Goal: Information Seeking & Learning: Learn about a topic

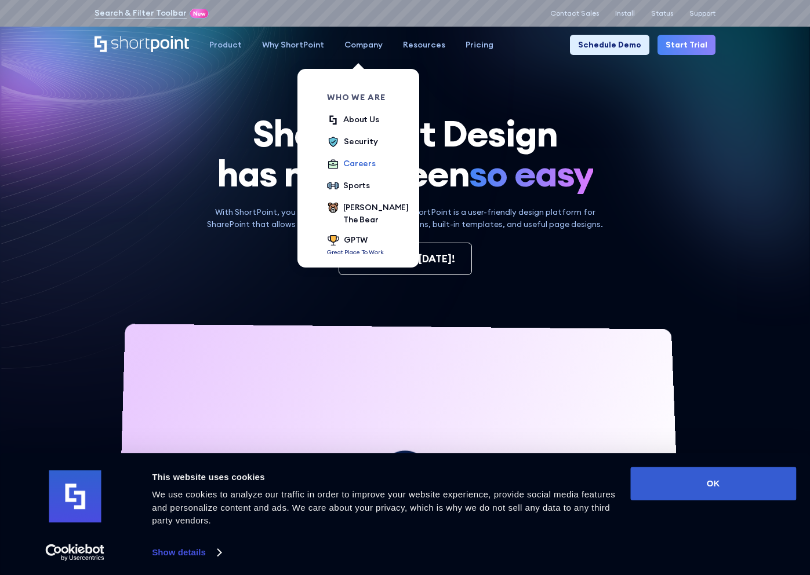
click at [353, 166] on div "Careers" at bounding box center [359, 164] width 32 height 12
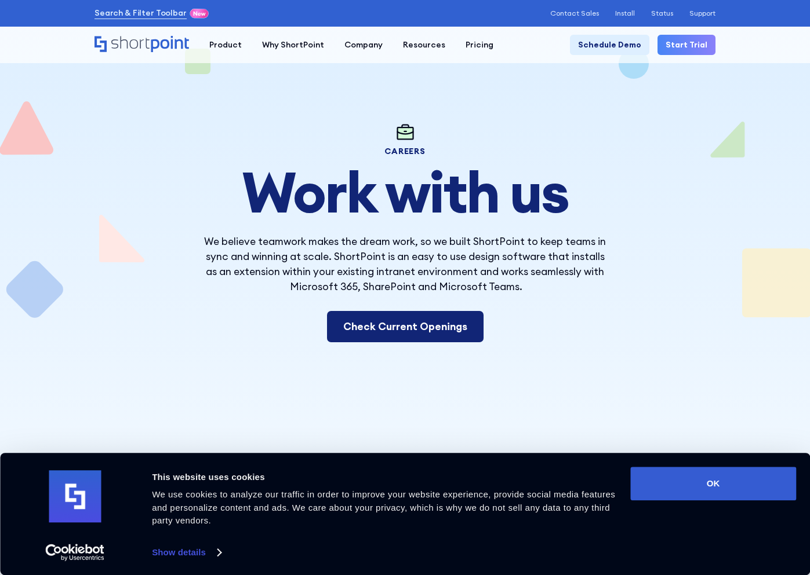
click at [358, 319] on link "Check Current Openings" at bounding box center [405, 326] width 156 height 31
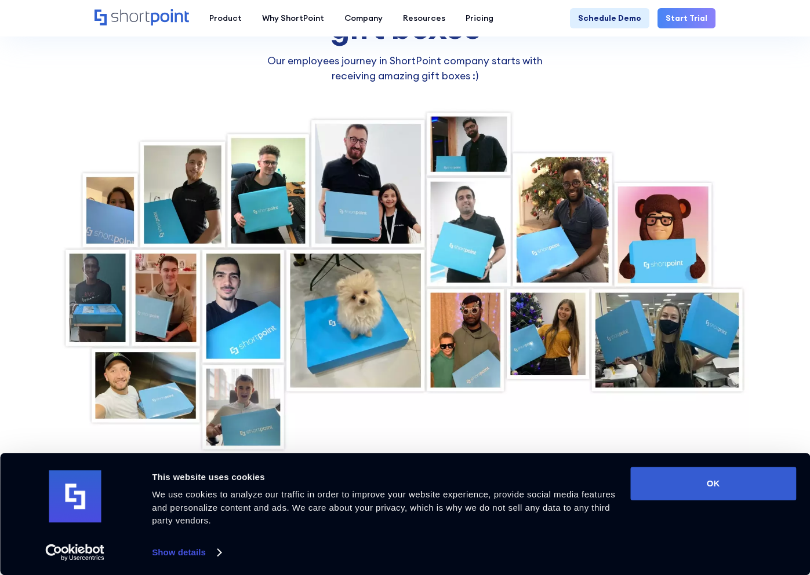
scroll to position [3562, 0]
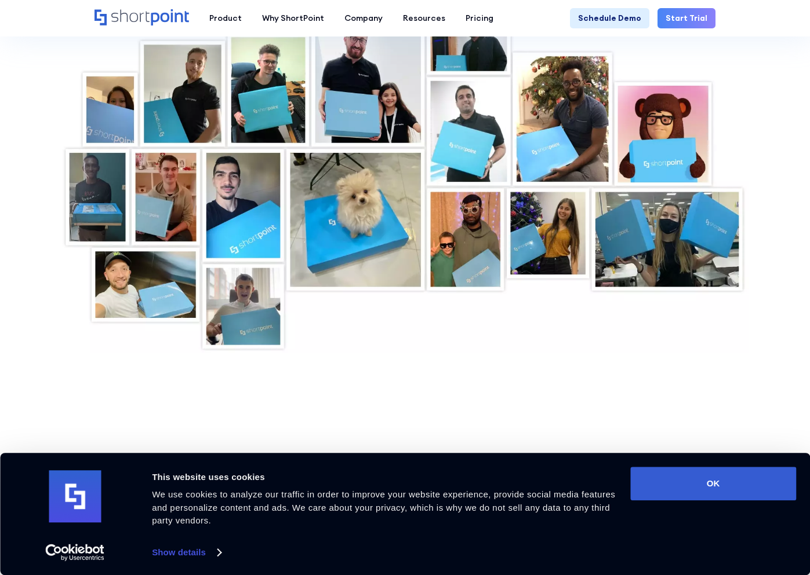
click at [100, 231] on div at bounding box center [405, 180] width 688 height 346
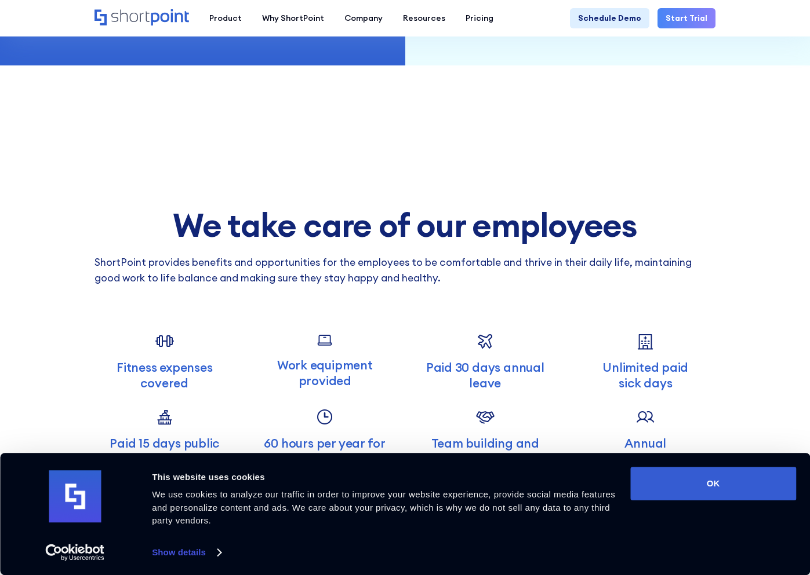
scroll to position [3014, 0]
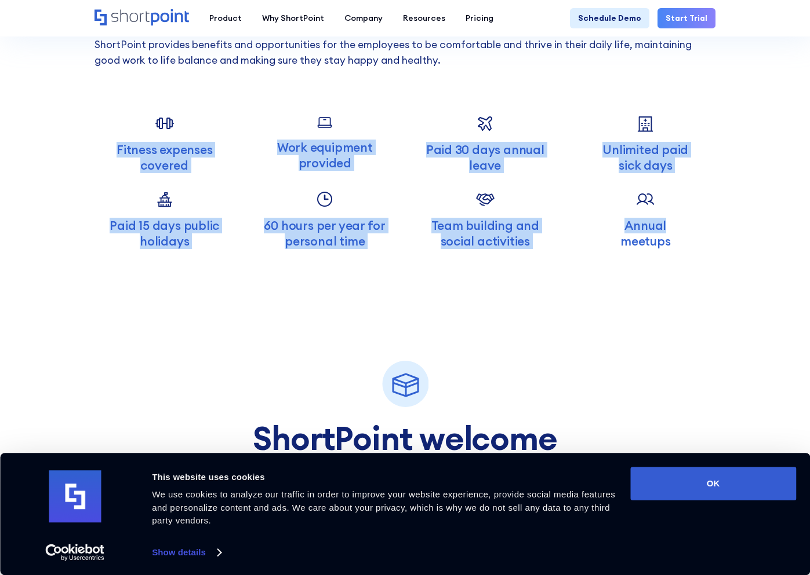
drag, startPoint x: 109, startPoint y: 105, endPoint x: 701, endPoint y: 243, distance: 607.4
click at [701, 243] on div "We take care of our employees ShortPoint provides benefits and opportunities fo…" at bounding box center [404, 120] width 621 height 260
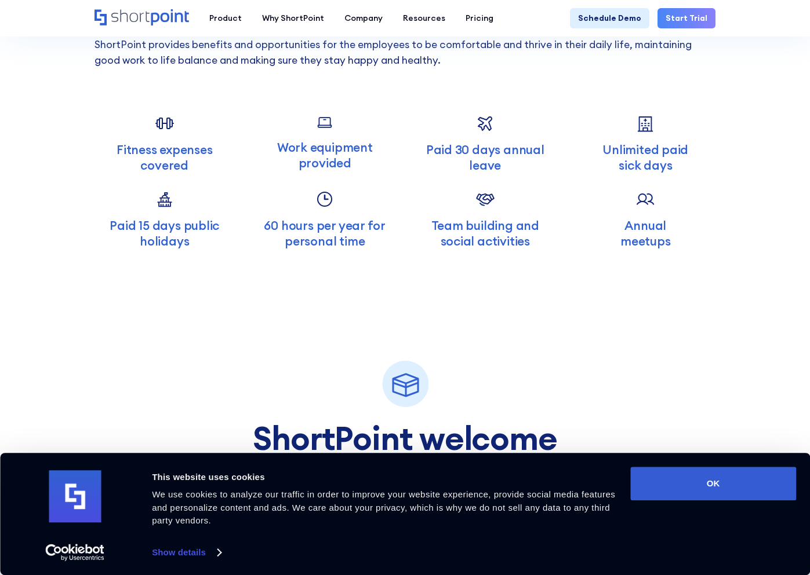
click at [559, 301] on div "ShortPoint welcome gift boxes Our employees journey in ShortPoint company start…" at bounding box center [404, 389] width 355 height 281
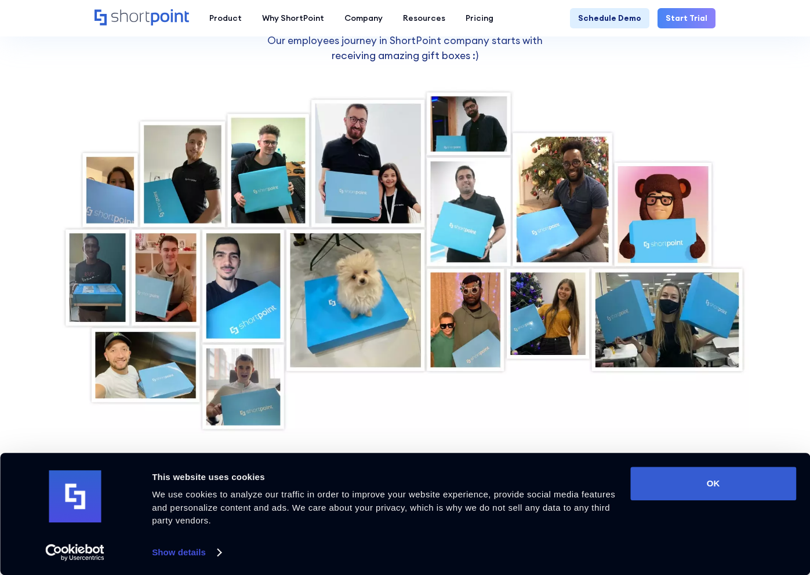
scroll to position [3508, 0]
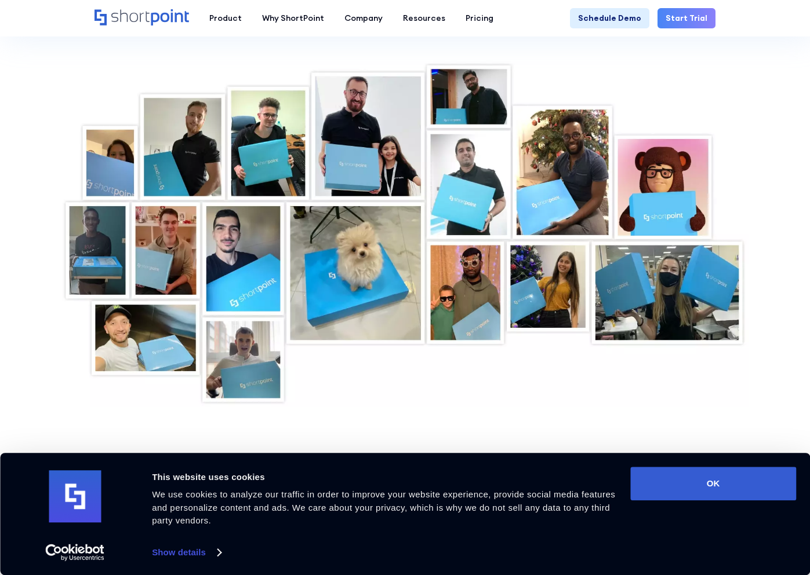
click at [89, 244] on div at bounding box center [405, 233] width 688 height 346
click at [96, 296] on div at bounding box center [405, 233] width 688 height 346
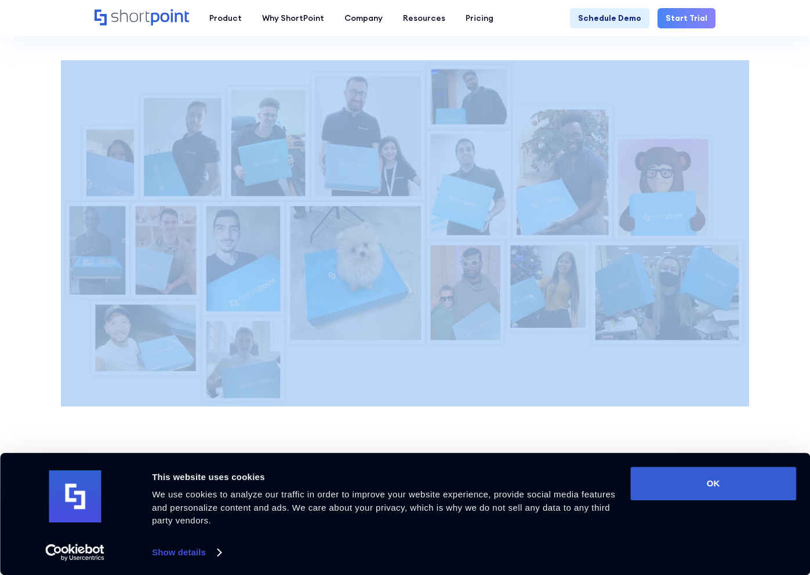
click at [96, 296] on div at bounding box center [405, 233] width 688 height 346
click at [96, 297] on div at bounding box center [405, 233] width 688 height 346
click at [104, 292] on div at bounding box center [405, 233] width 688 height 346
click at [107, 292] on div at bounding box center [405, 233] width 688 height 346
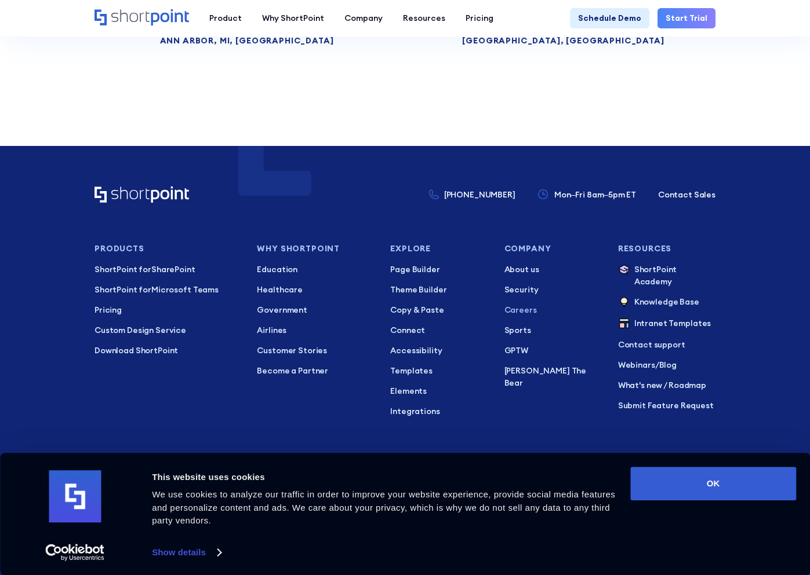
scroll to position [6375, 0]
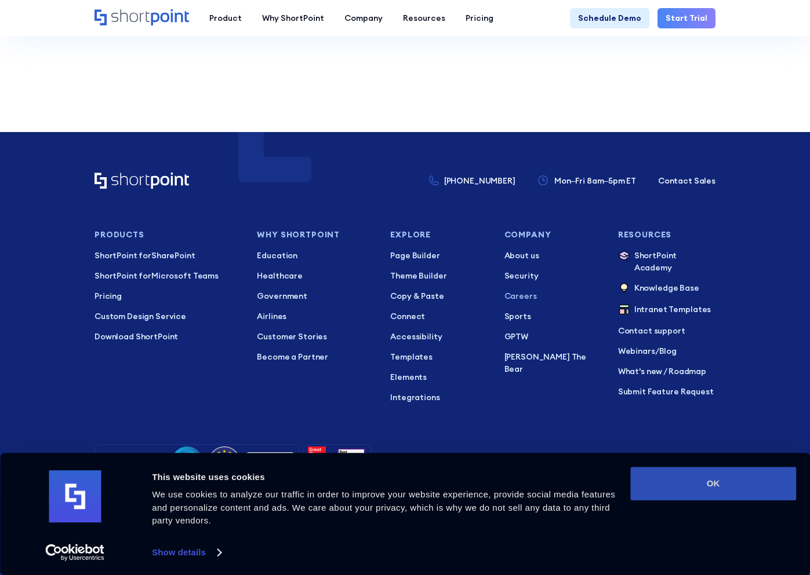
click at [693, 482] on button "OK" at bounding box center [713, 484] width 166 height 34
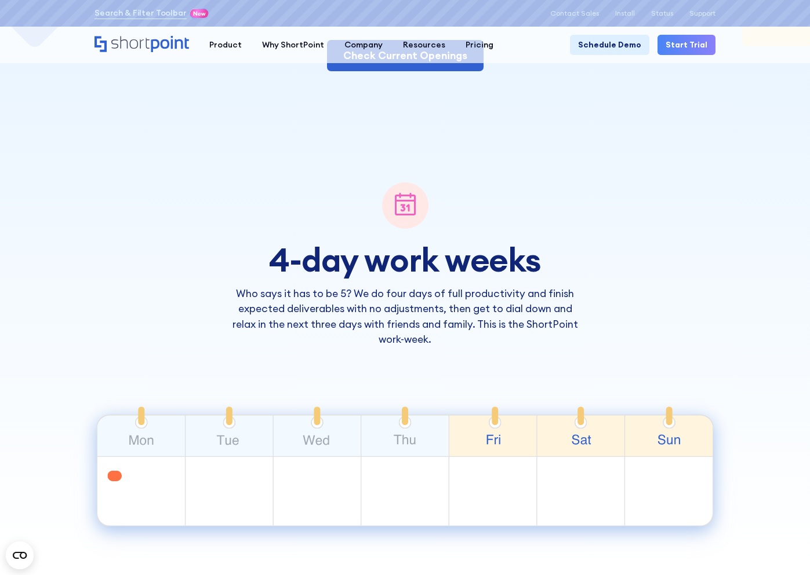
scroll to position [0, 0]
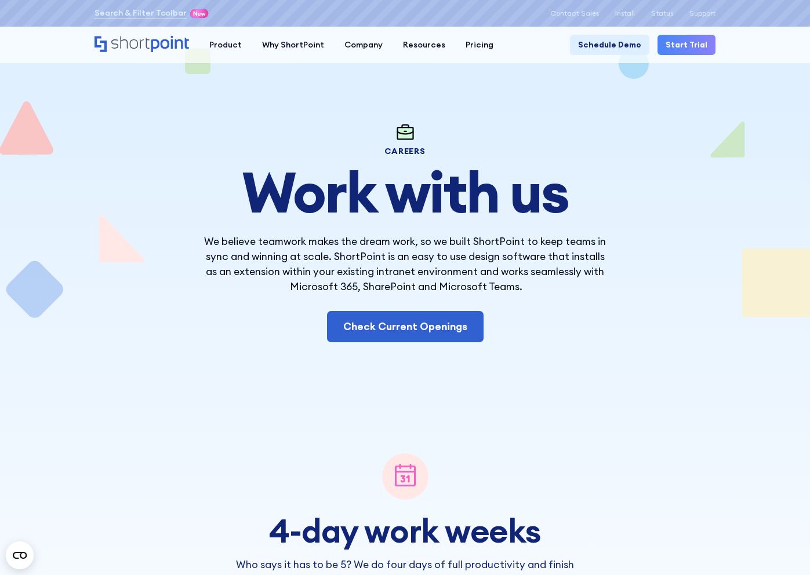
click at [187, 108] on div at bounding box center [405, 426] width 730 height 813
